Goal: Task Accomplishment & Management: Manage account settings

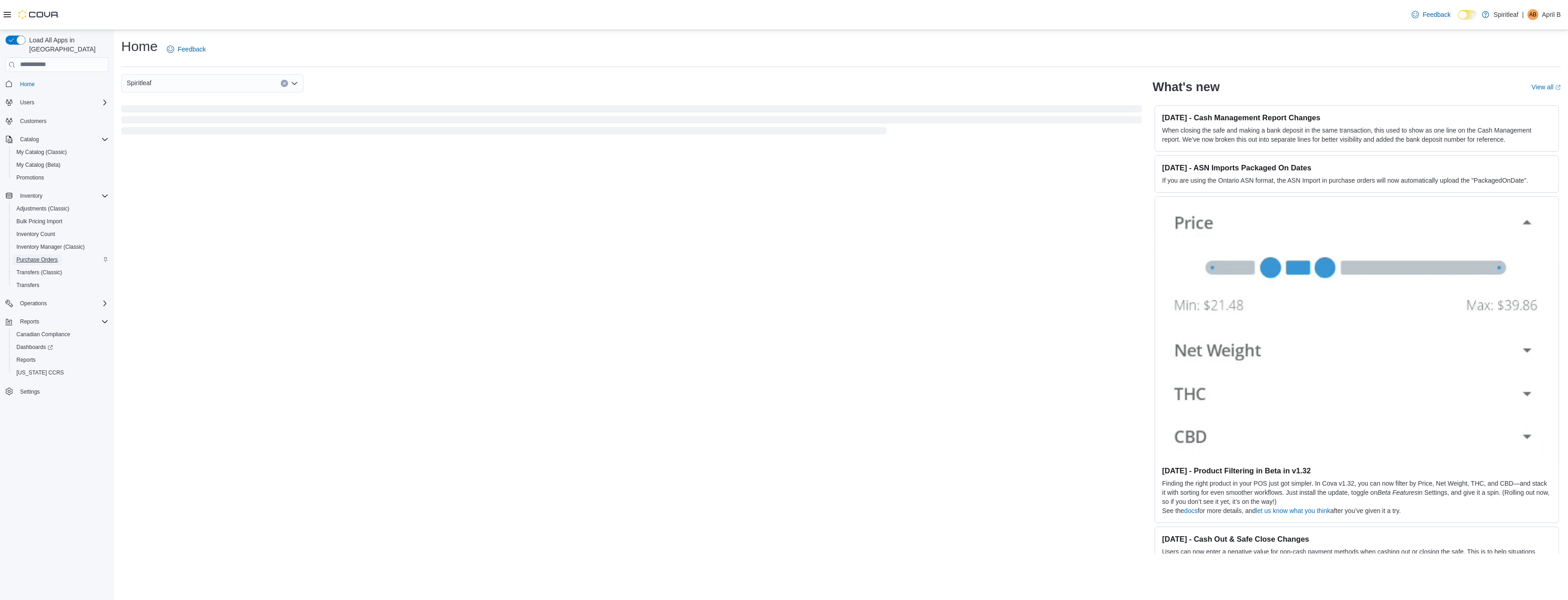
click at [40, 254] on span "Purchase Orders" at bounding box center [36, 260] width 41 height 11
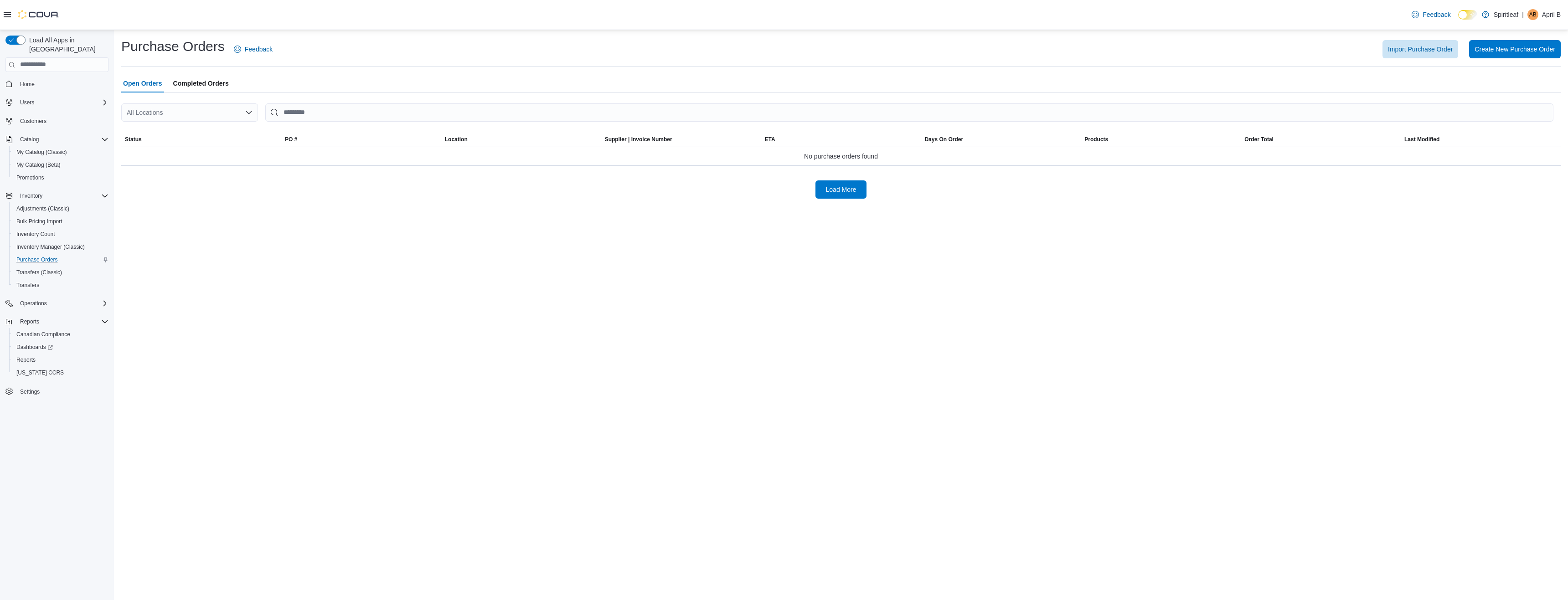
click at [158, 110] on div "All Locations" at bounding box center [190, 113] width 137 height 19
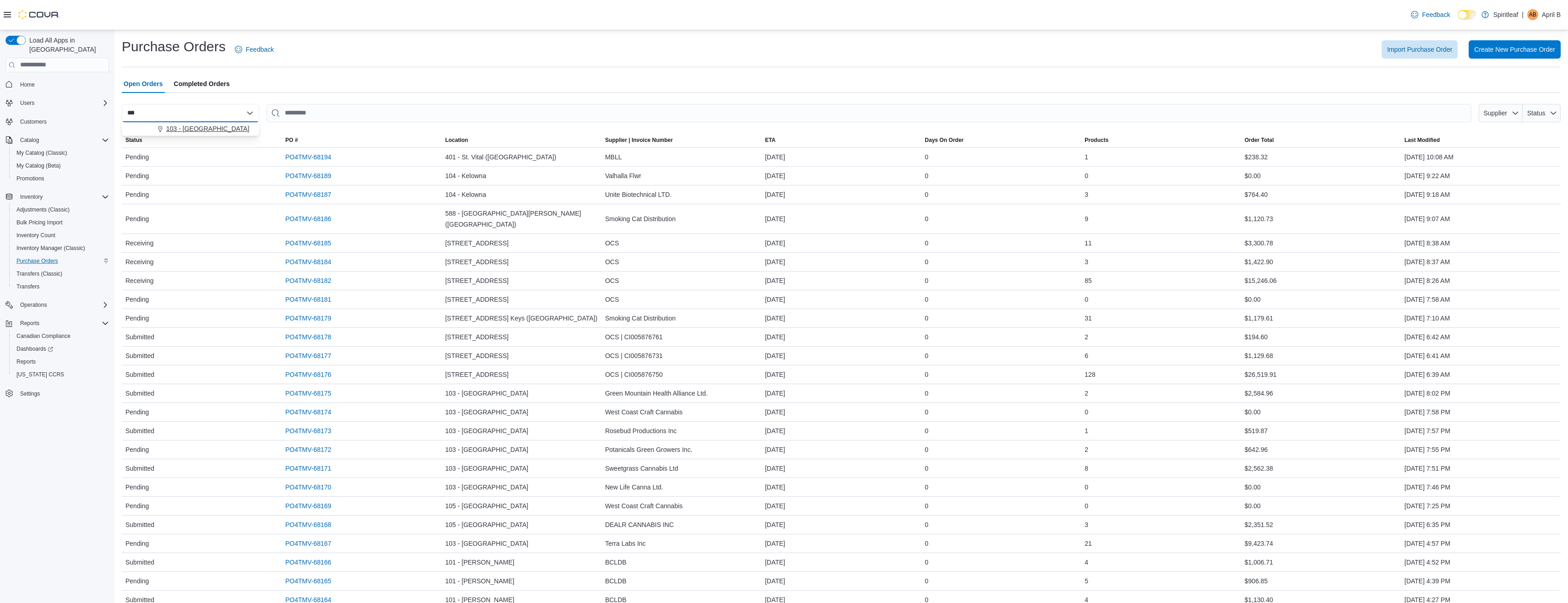
type input "***"
click at [179, 125] on span "103 - [GEOGRAPHIC_DATA]" at bounding box center [207, 129] width 83 height 9
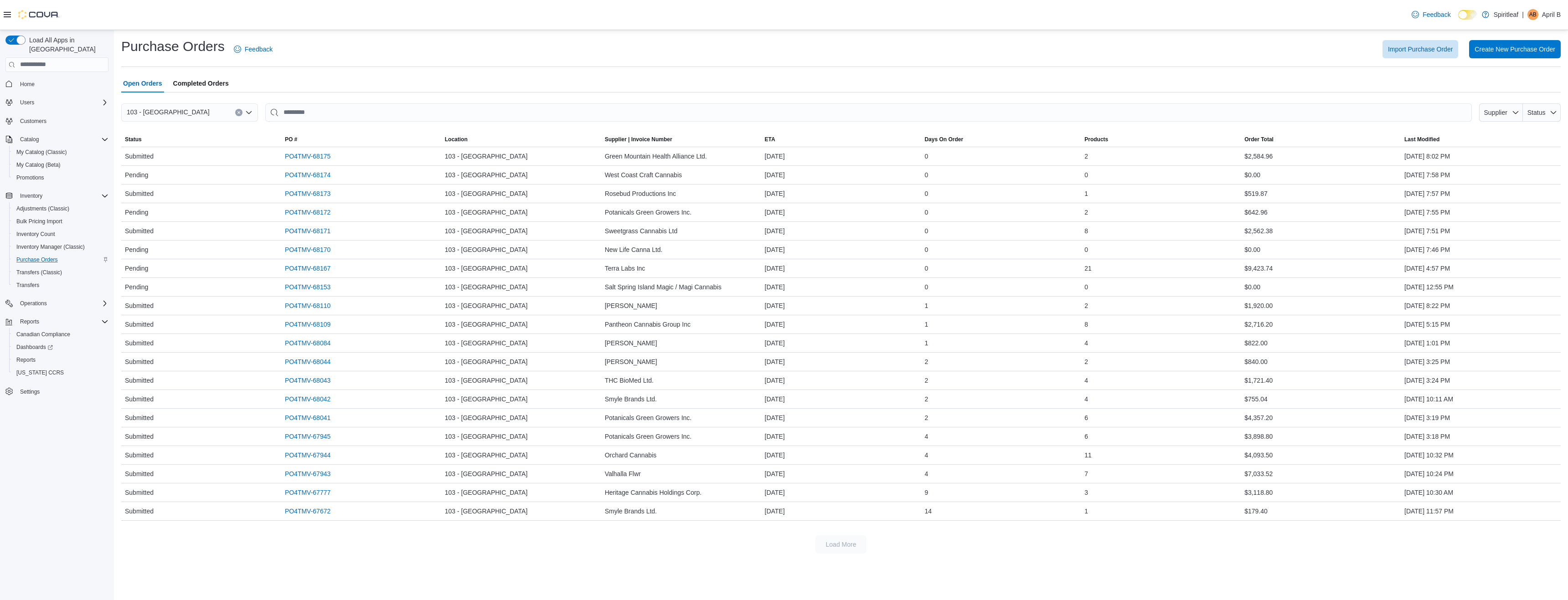
click at [679, 48] on div "Import Purchase Order Create New Purchase Order" at bounding box center [922, 49] width 1277 height 19
click at [292, 491] on link "PO4TMV-67777" at bounding box center [308, 493] width 45 height 11
click at [309, 341] on link "PO4TMV-68084" at bounding box center [308, 343] width 45 height 11
click at [1100, 28] on div "Feedback Dark Mode Spiritleaf | AB April B" at bounding box center [784, 15] width 1568 height 30
click at [24, 282] on span "Transfers" at bounding box center [28, 285] width 23 height 7
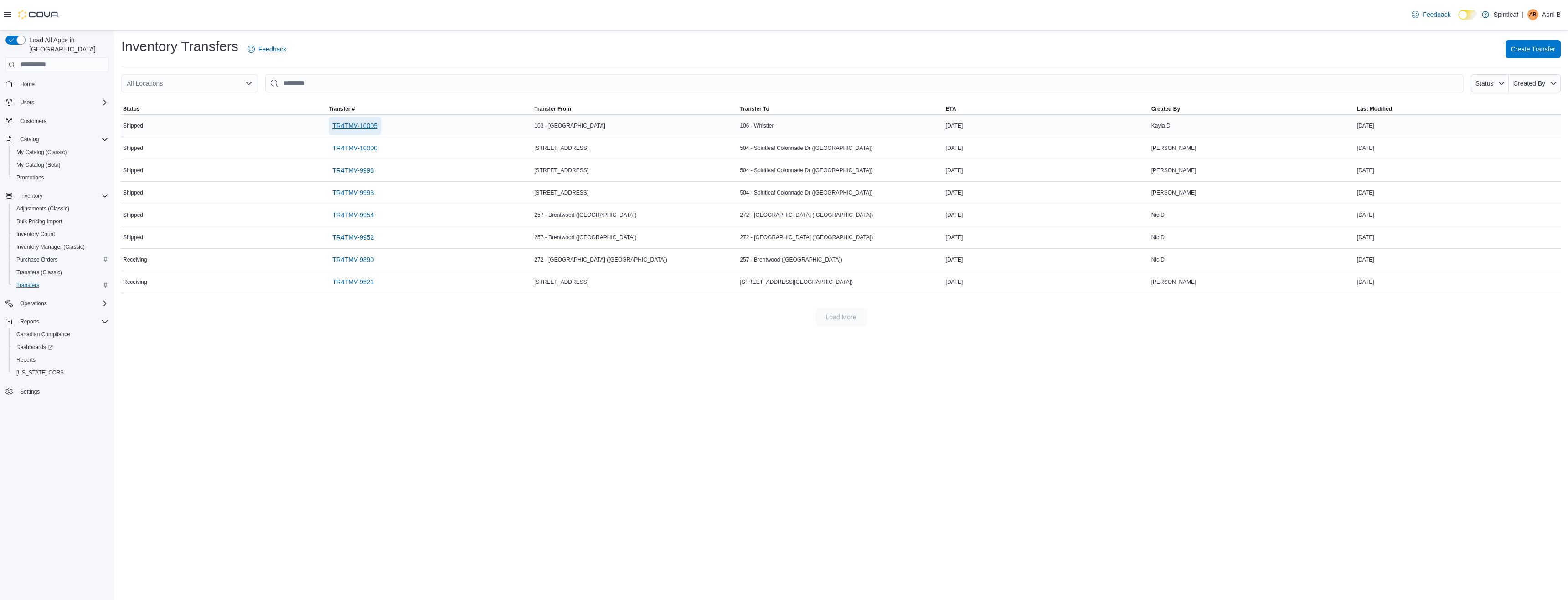
click at [354, 129] on span "TR4TMV-10005" at bounding box center [355, 126] width 45 height 9
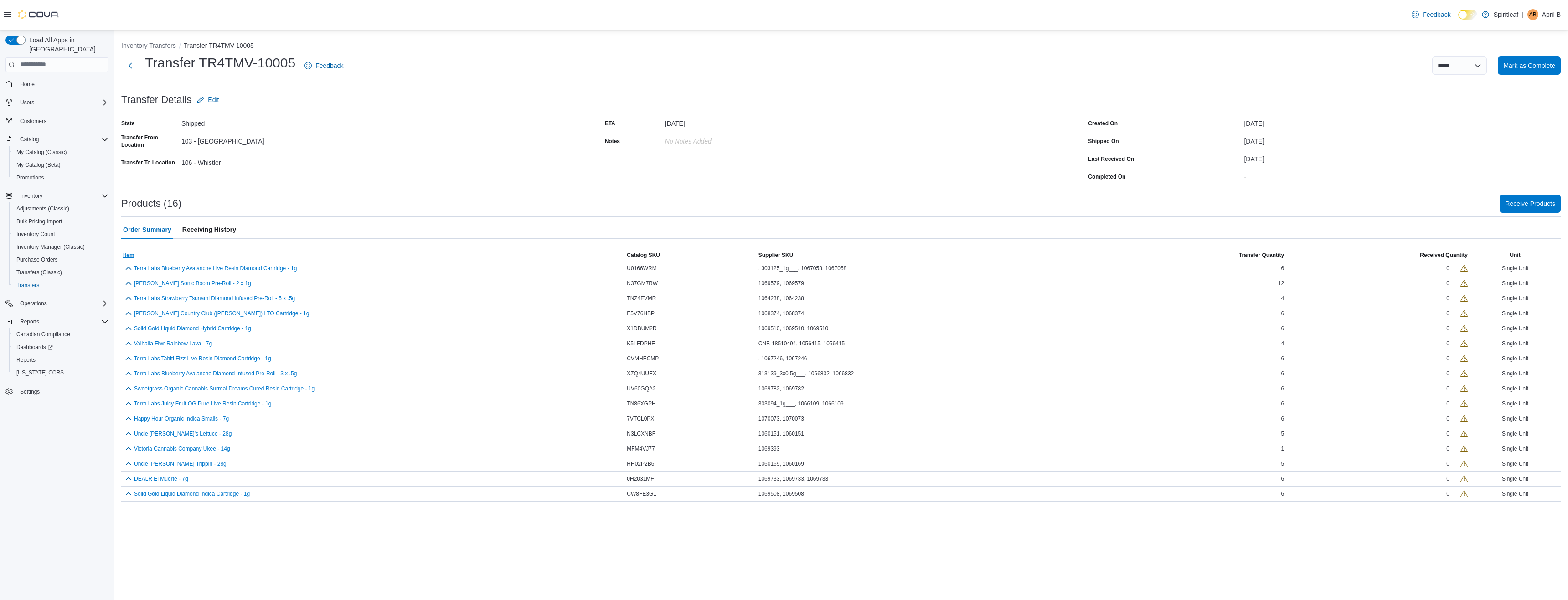
click at [127, 256] on span "Item" at bounding box center [129, 255] width 11 height 7
click at [203, 246] on div at bounding box center [842, 245] width 1440 height 11
click at [41, 256] on span "Purchase Orders" at bounding box center [36, 259] width 41 height 7
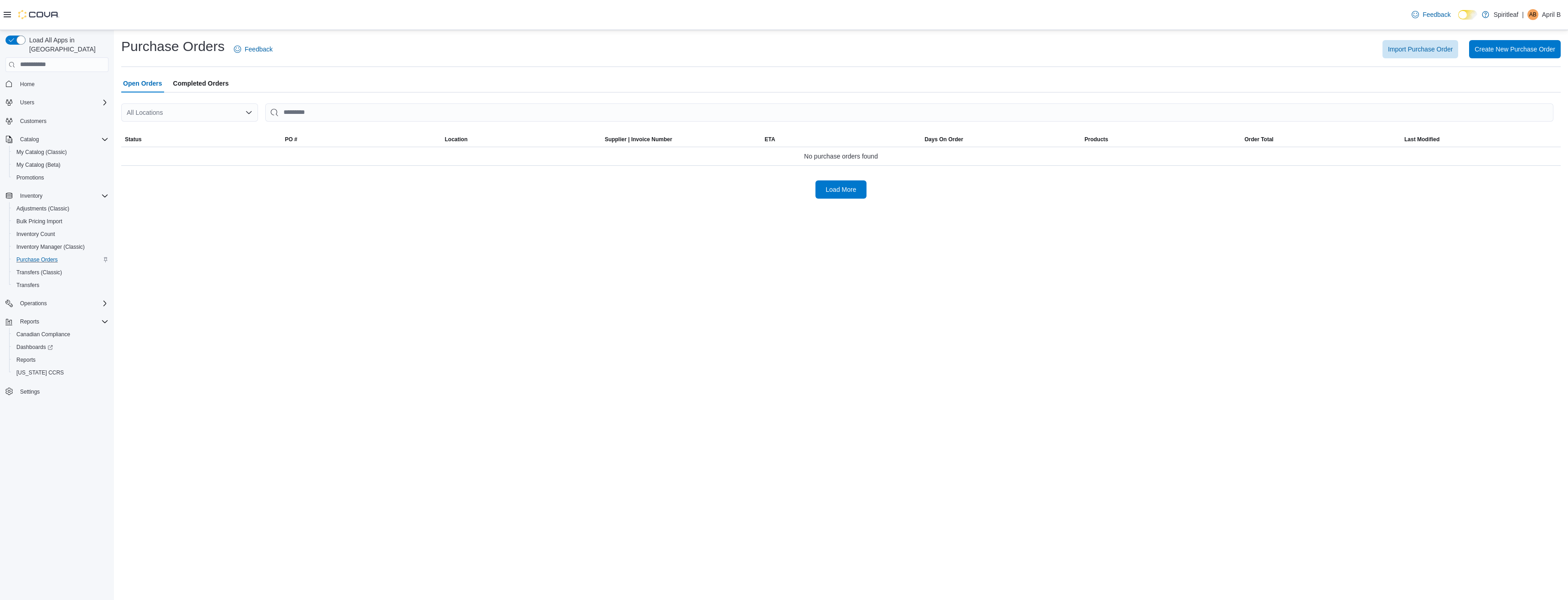
click at [164, 116] on div "All Locations" at bounding box center [190, 113] width 137 height 19
type input "***"
click at [180, 125] on span "103 - [GEOGRAPHIC_DATA]" at bounding box center [207, 128] width 83 height 9
